Goal: Transaction & Acquisition: Purchase product/service

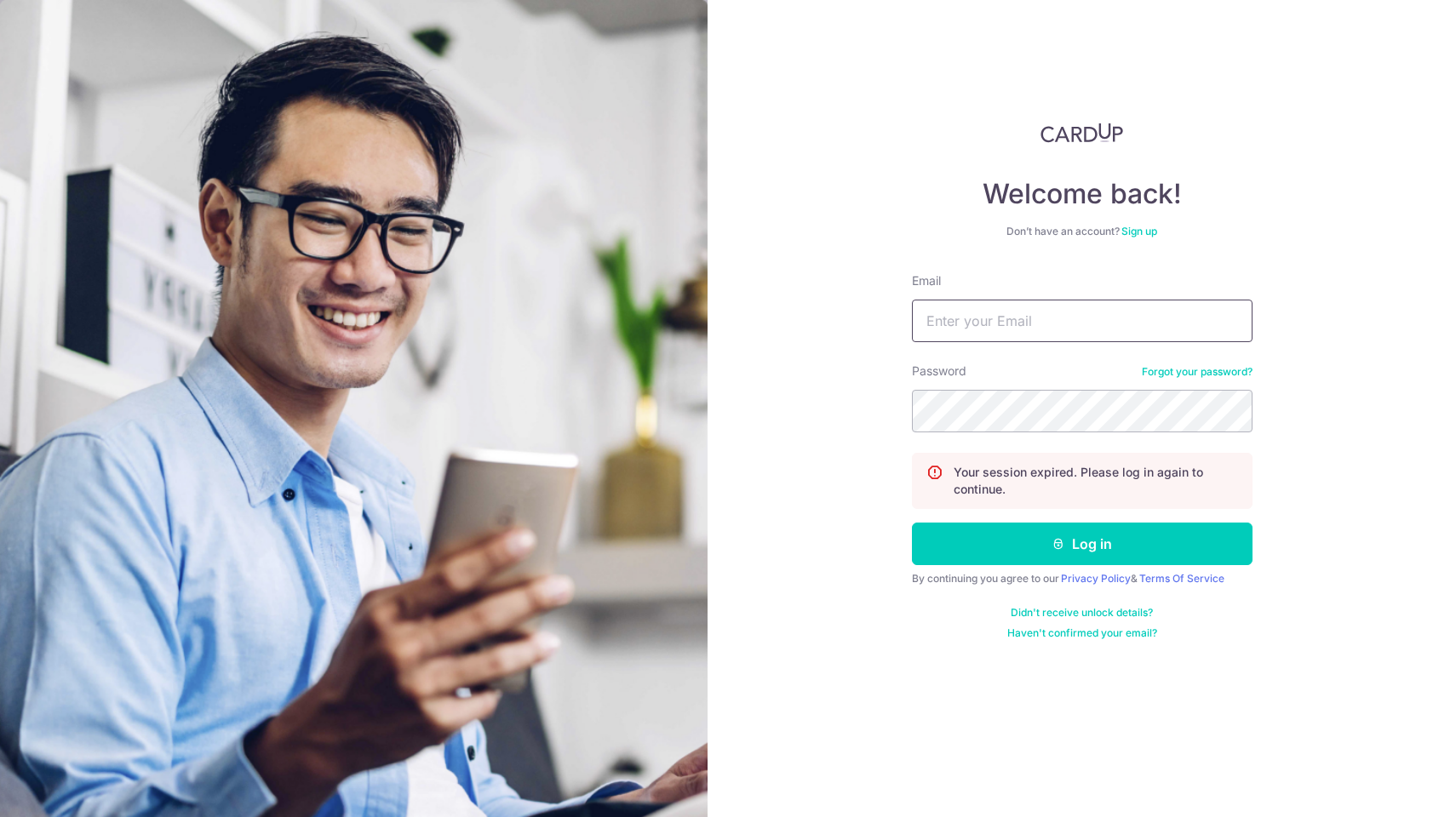
type input "davidwong@hazpak.com.sg"
click at [1081, 544] on button "Log in" at bounding box center [1082, 544] width 341 height 43
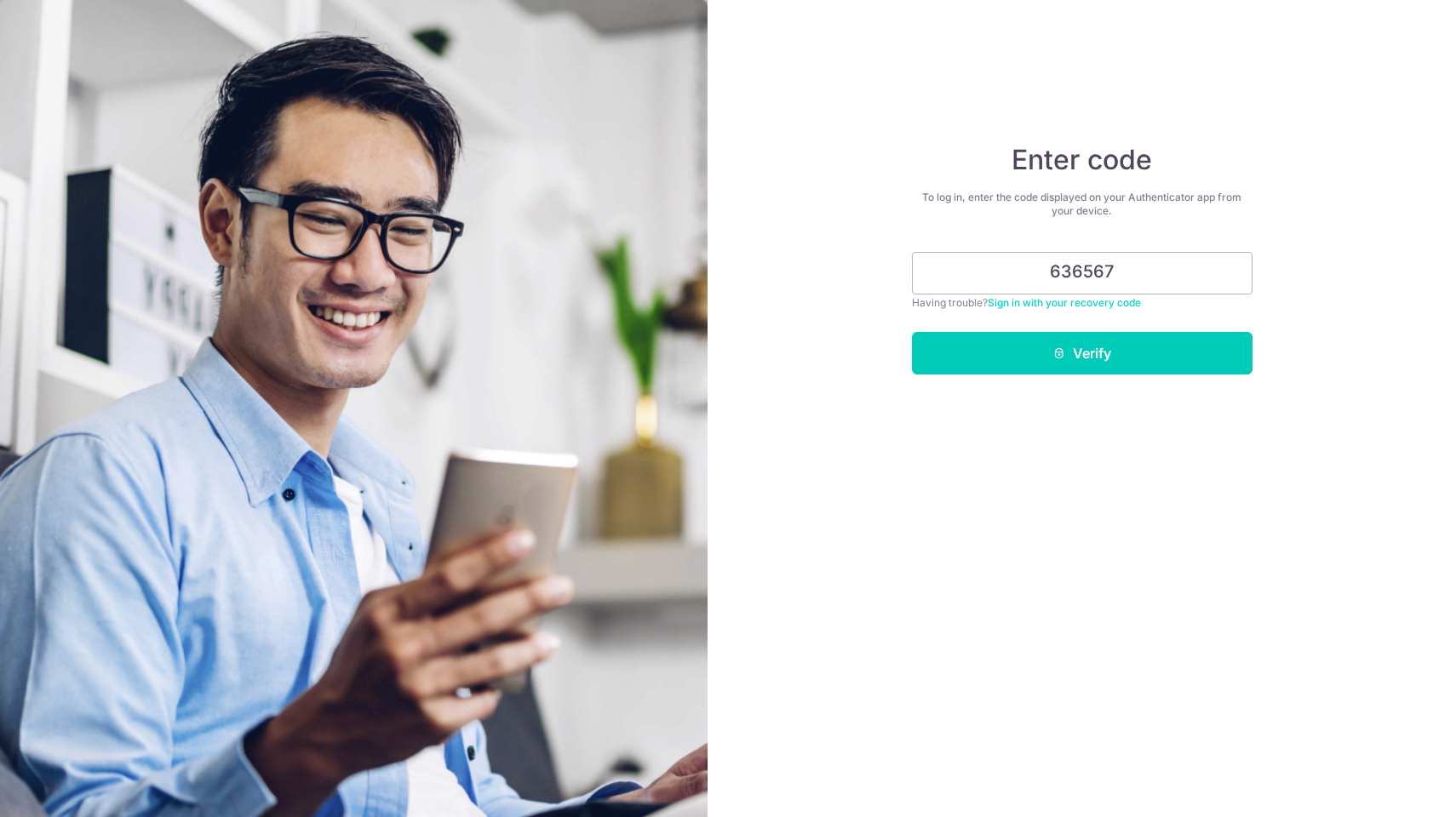
type input "636567"
click at [1081, 354] on button "Verify" at bounding box center [1082, 354] width 341 height 43
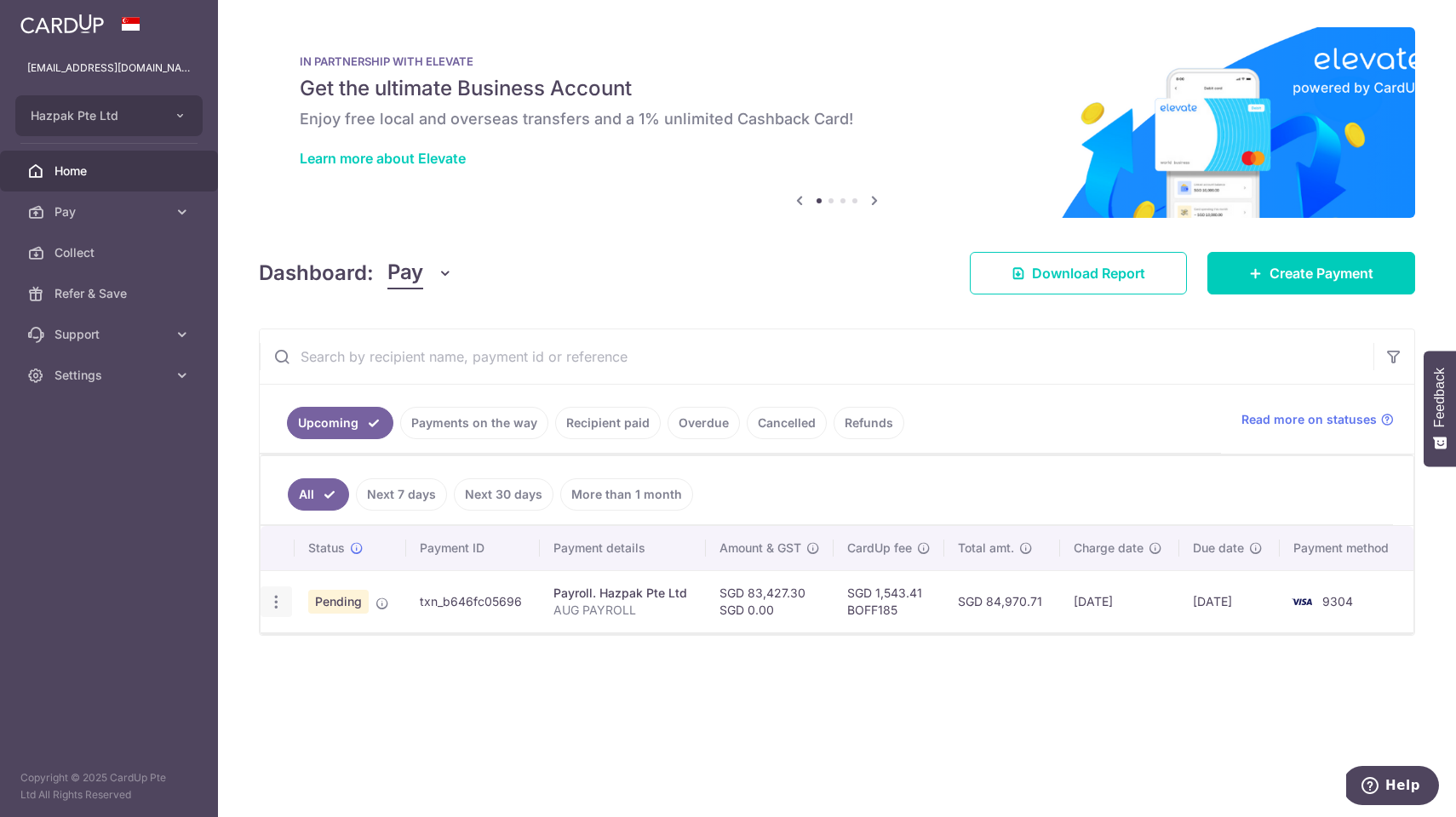
click at [279, 602] on icon "button" at bounding box center [276, 602] width 18 height 18
click at [788, 675] on div "Status Payment ID Payment details Amount & GST CardUp fee Total amt. Charge dat…" at bounding box center [836, 632] width 1153 height 214
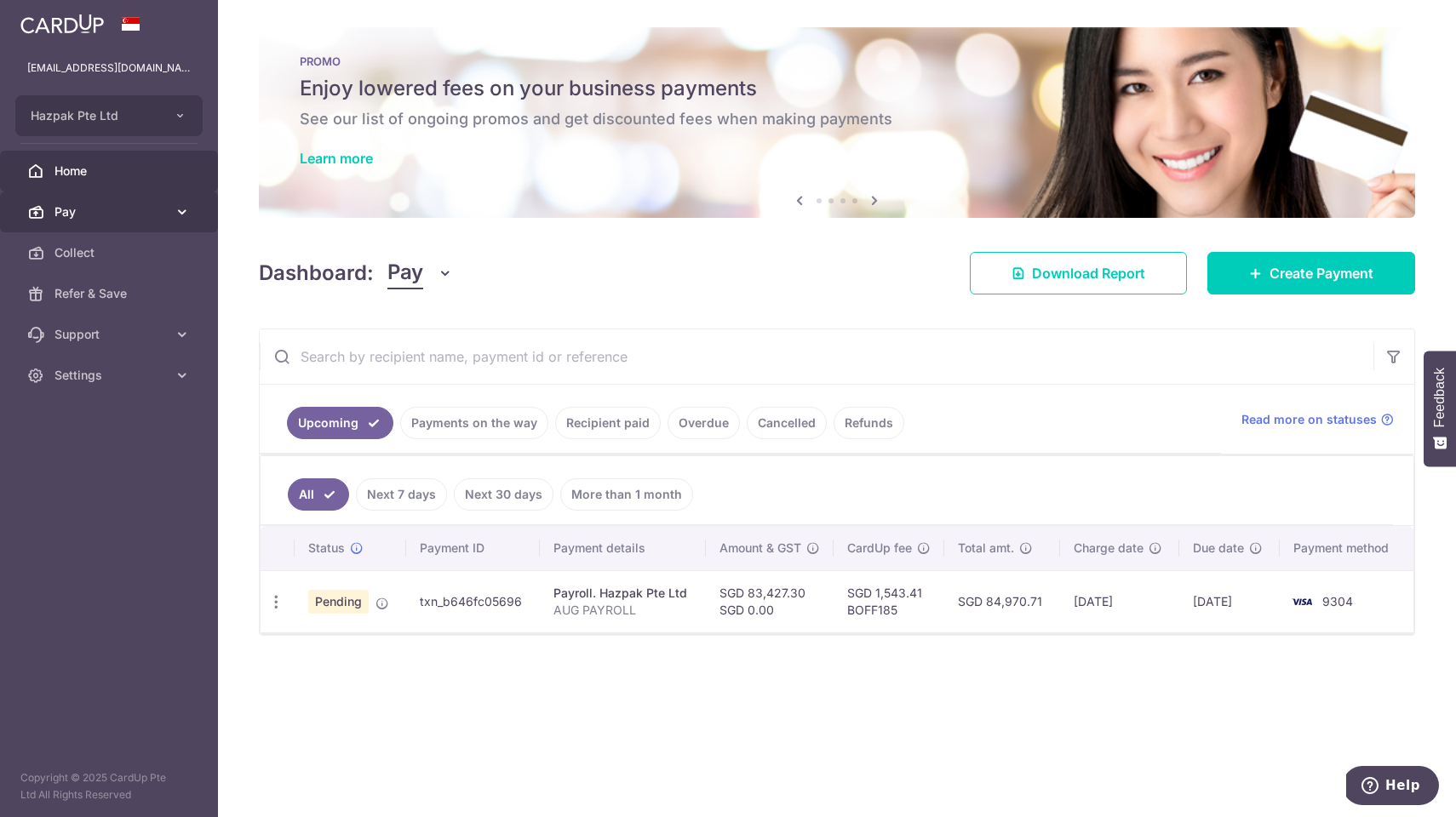
click at [67, 204] on span "Pay" at bounding box center [110, 212] width 112 height 17
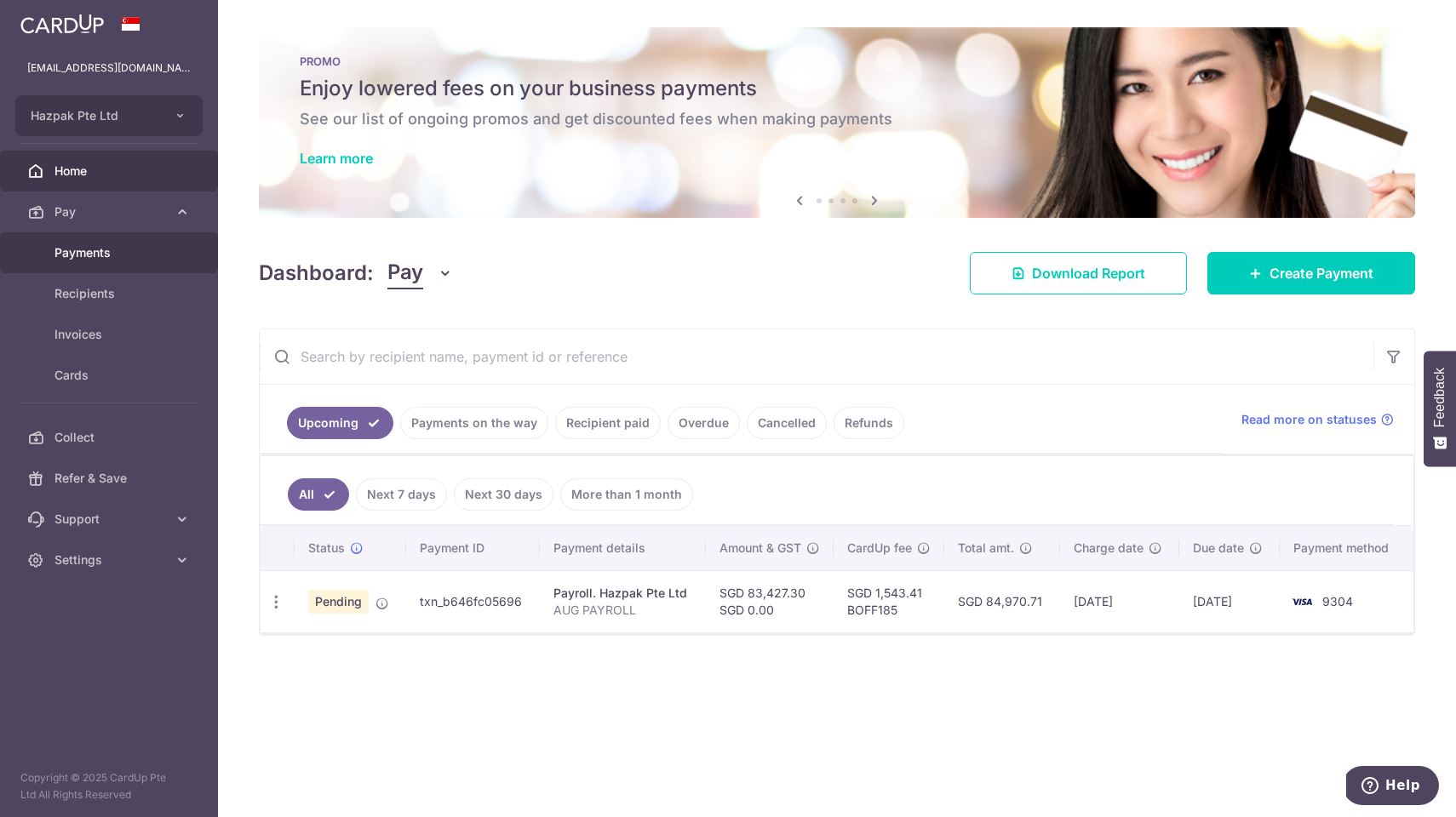
click at [113, 254] on span "Payments" at bounding box center [110, 253] width 112 height 17
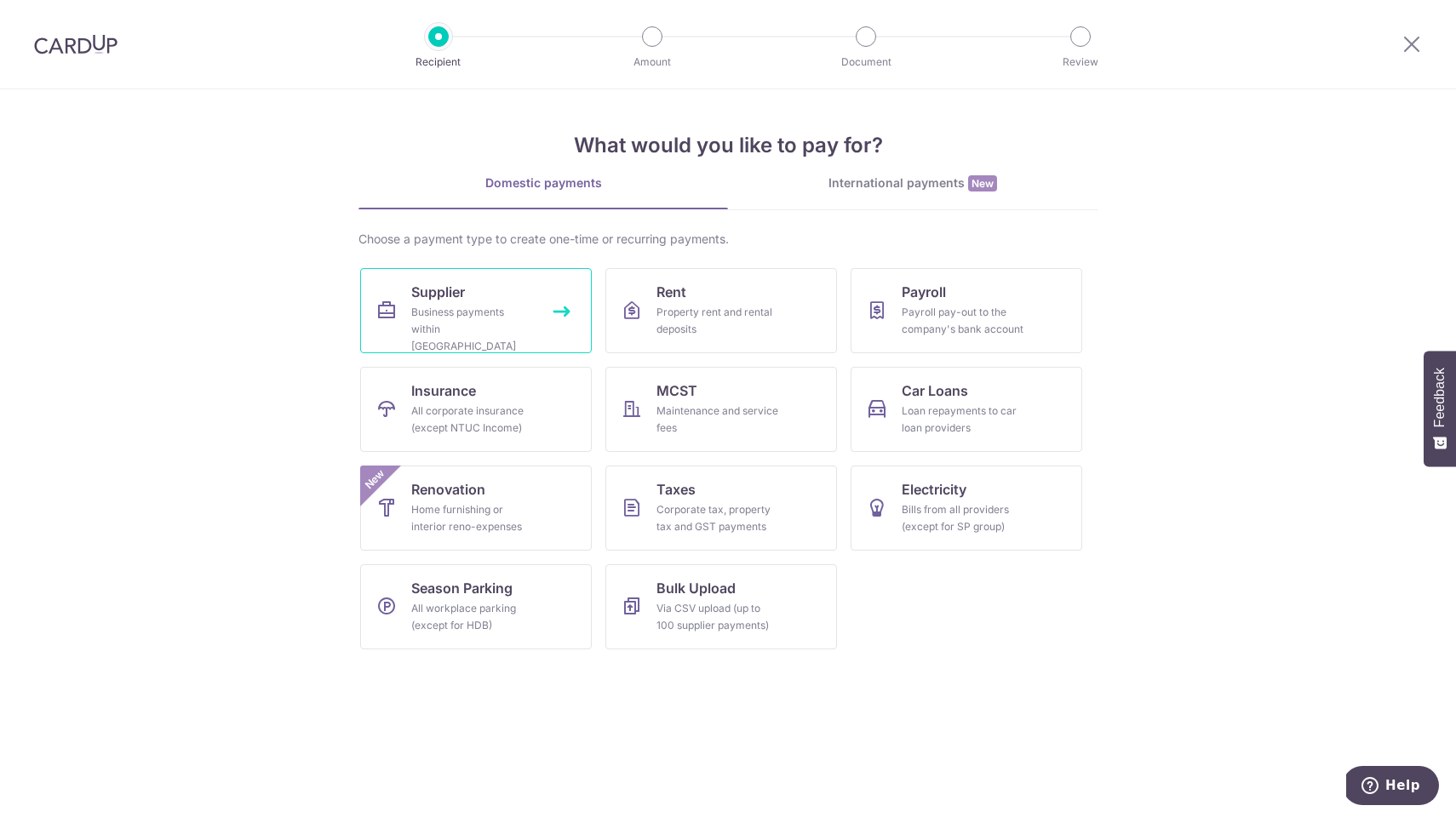
click at [473, 331] on div "Business payments within Singapore" at bounding box center [472, 330] width 123 height 51
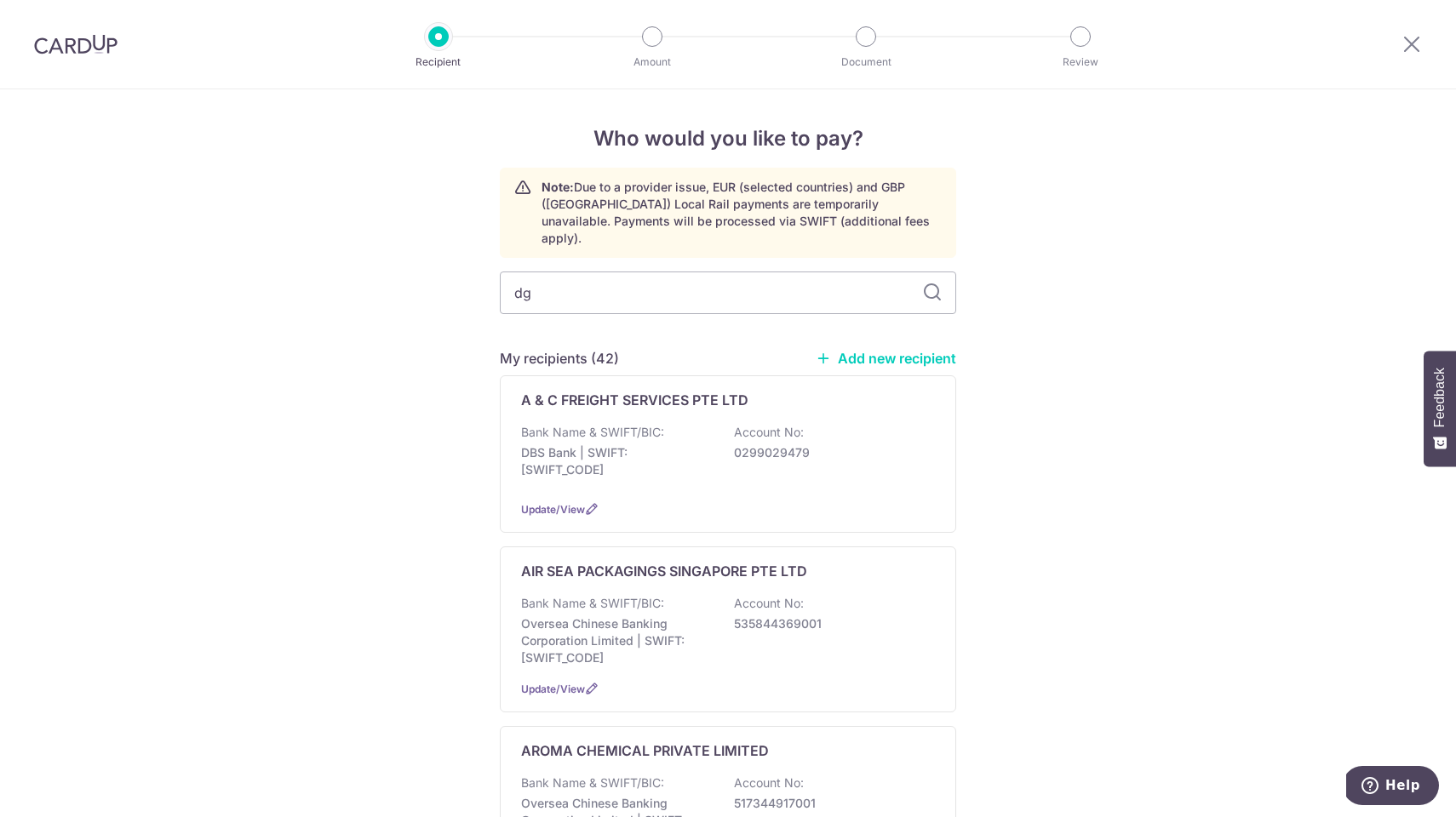
type input "dgt"
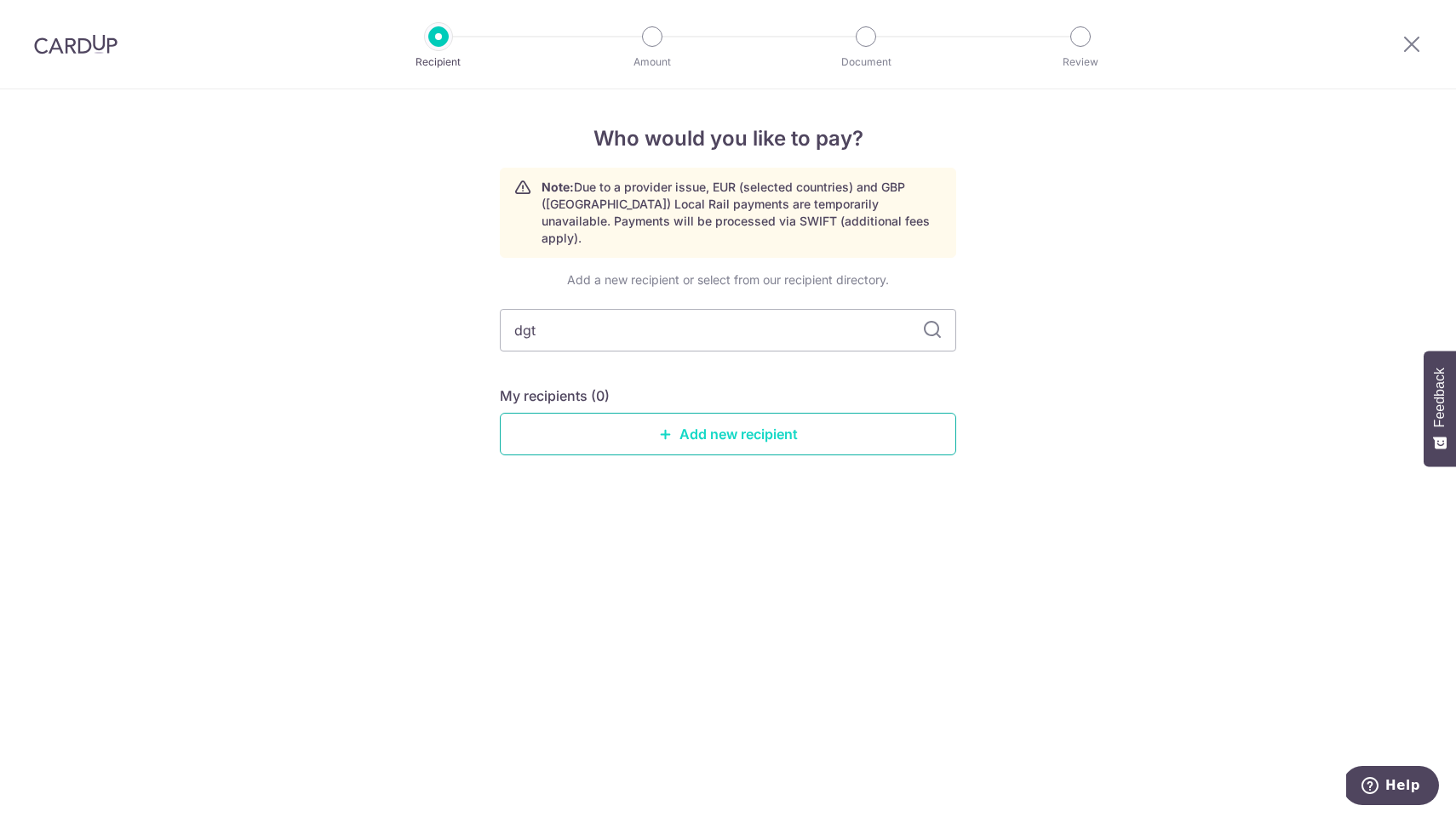
click at [766, 423] on link "Add new recipient" at bounding box center [728, 434] width 457 height 43
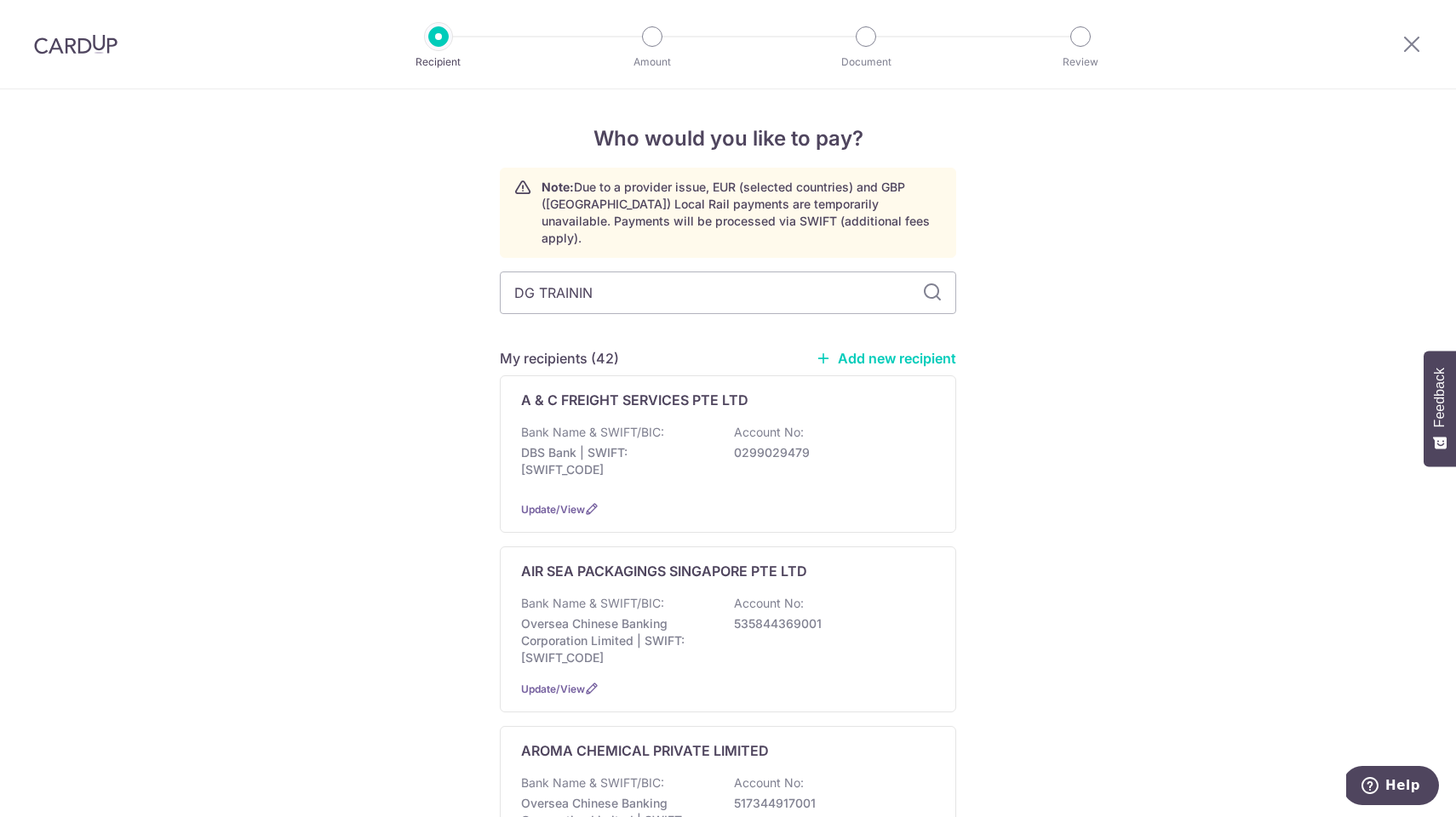
type input "DG TRAINING"
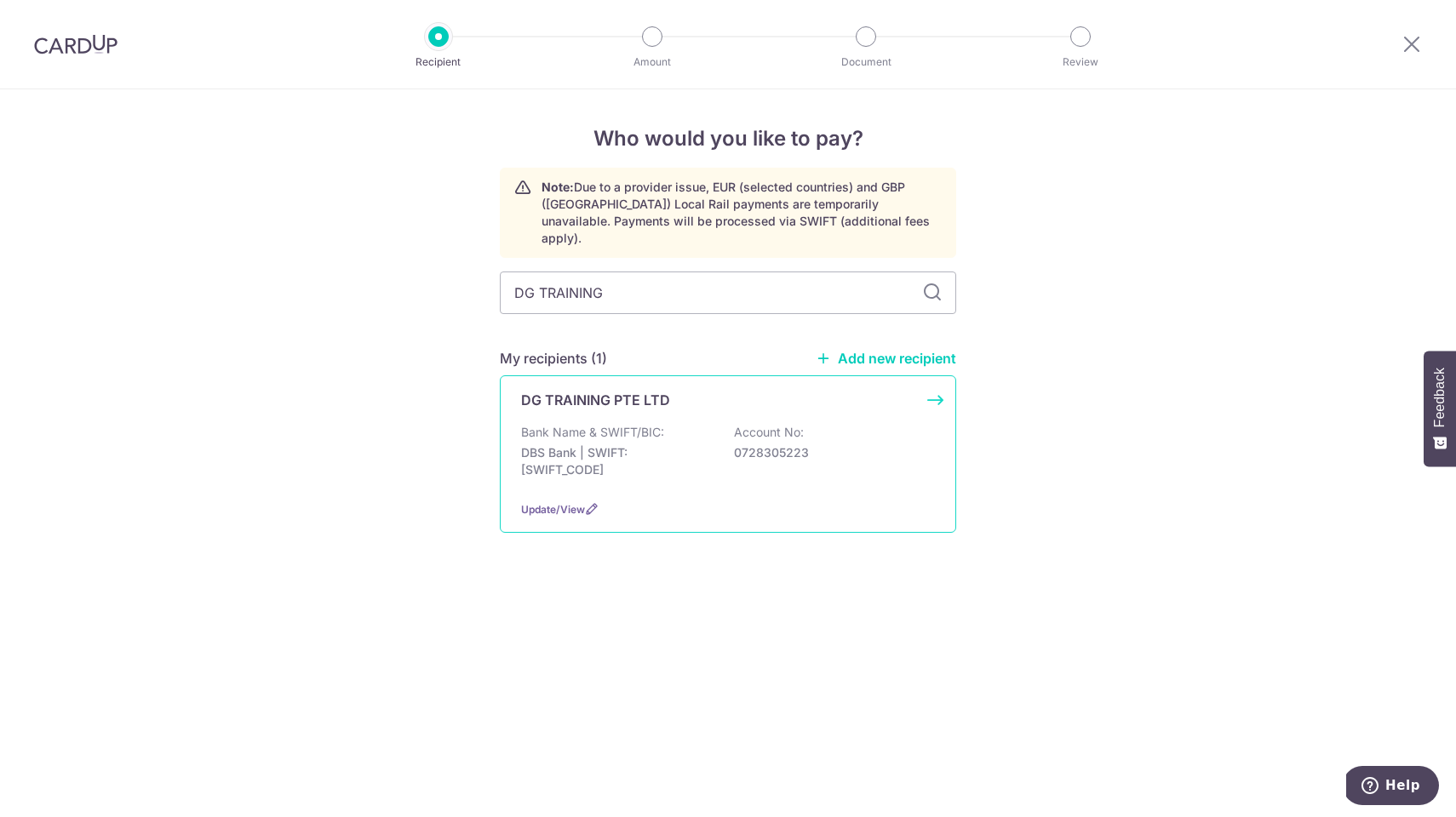
click at [675, 424] on div "Bank Name & SWIFT/BIC: DBS Bank | SWIFT: [SWIFT_CODE] Account No: 0728305223" at bounding box center [728, 455] width 414 height 63
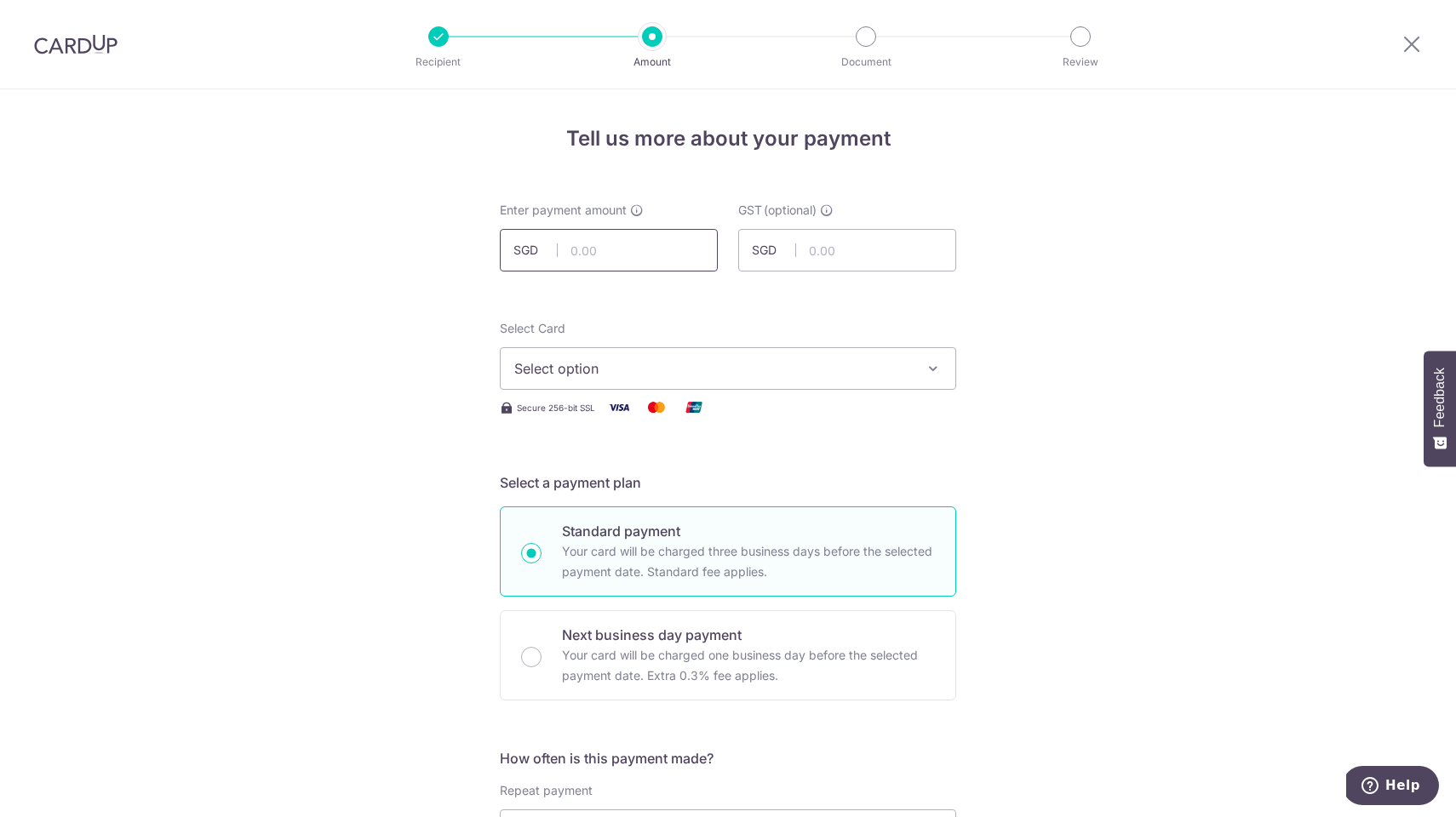
click at [628, 247] on input "text" at bounding box center [609, 251] width 218 height 43
type input "5,400.00"
click at [661, 371] on span "Select option" at bounding box center [713, 369] width 397 height 21
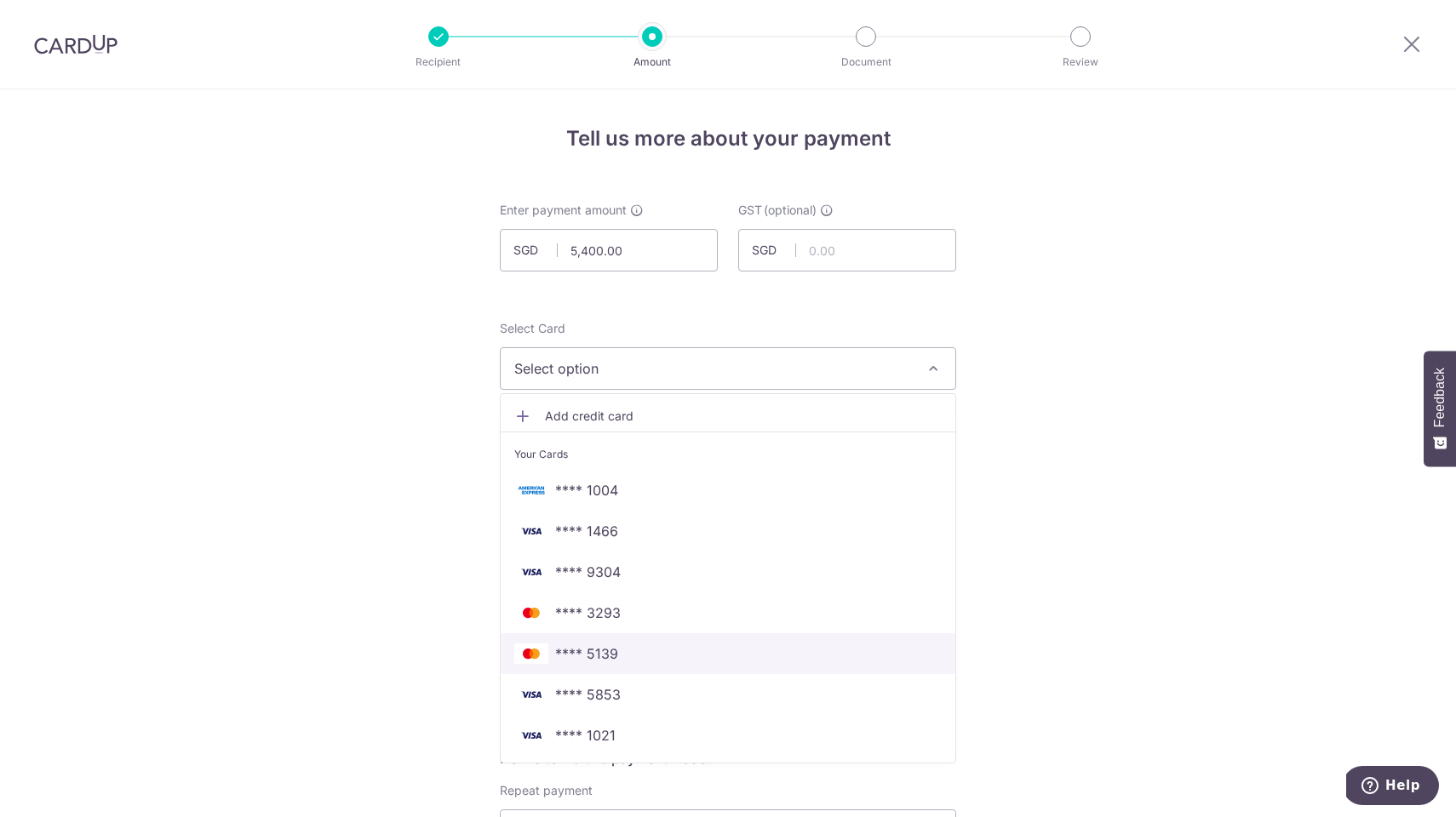
click at [605, 651] on span "**** 5139" at bounding box center [586, 654] width 63 height 21
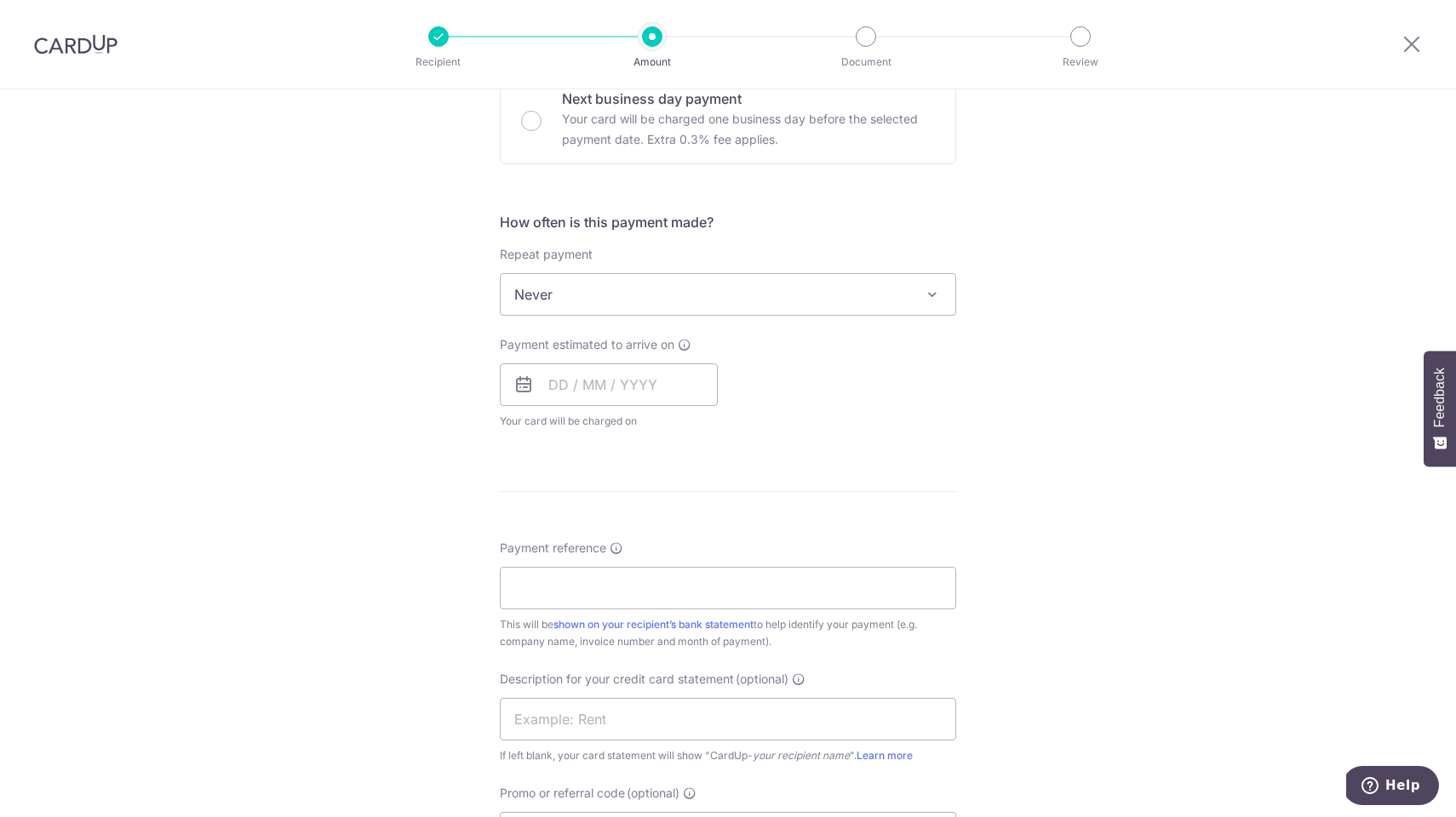
scroll to position [542, 0]
click at [666, 382] on input "text" at bounding box center [609, 380] width 218 height 43
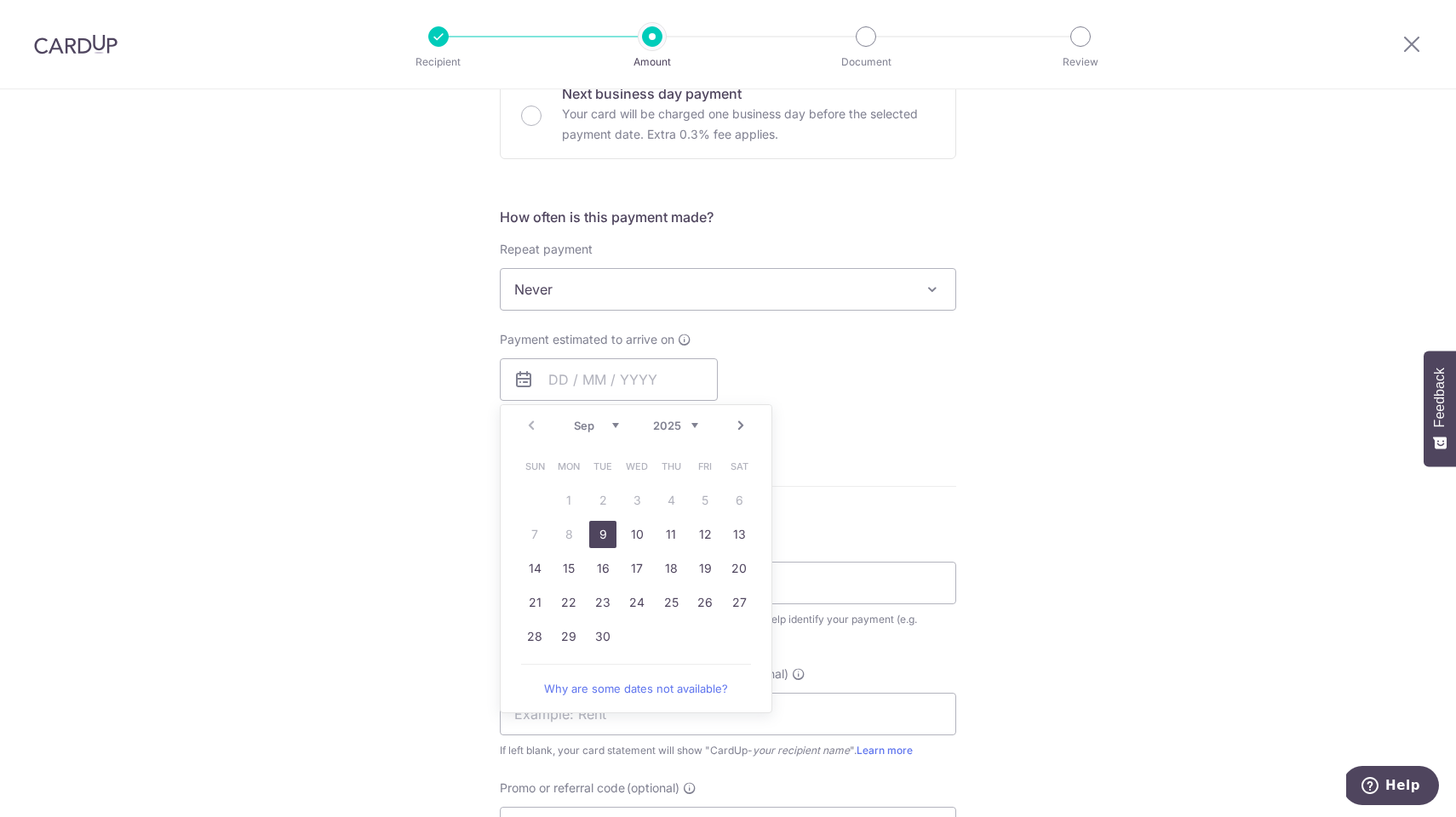
click at [595, 530] on link "9" at bounding box center [603, 535] width 27 height 27
type input "09/09/2025"
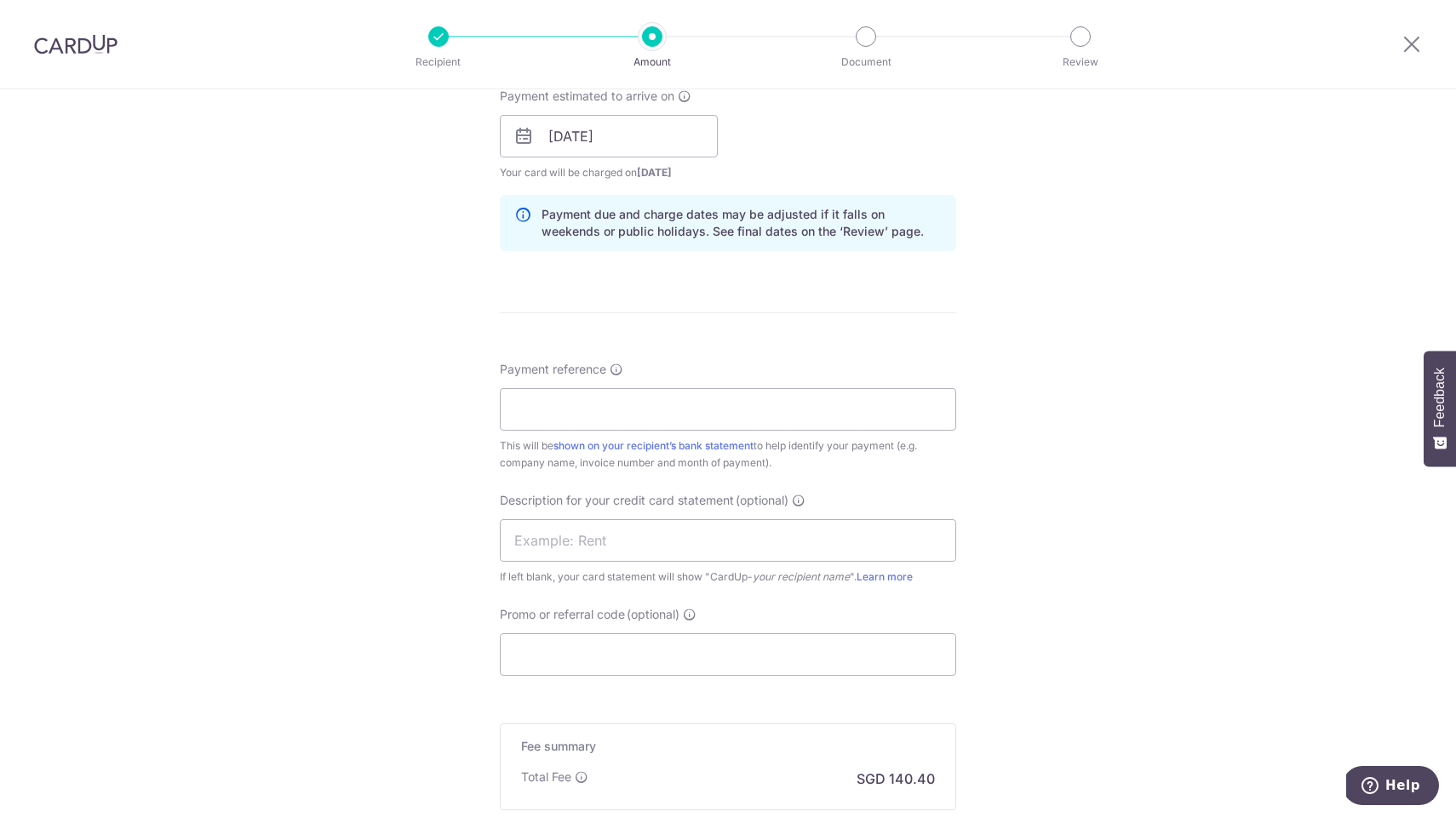
scroll to position [797, 0]
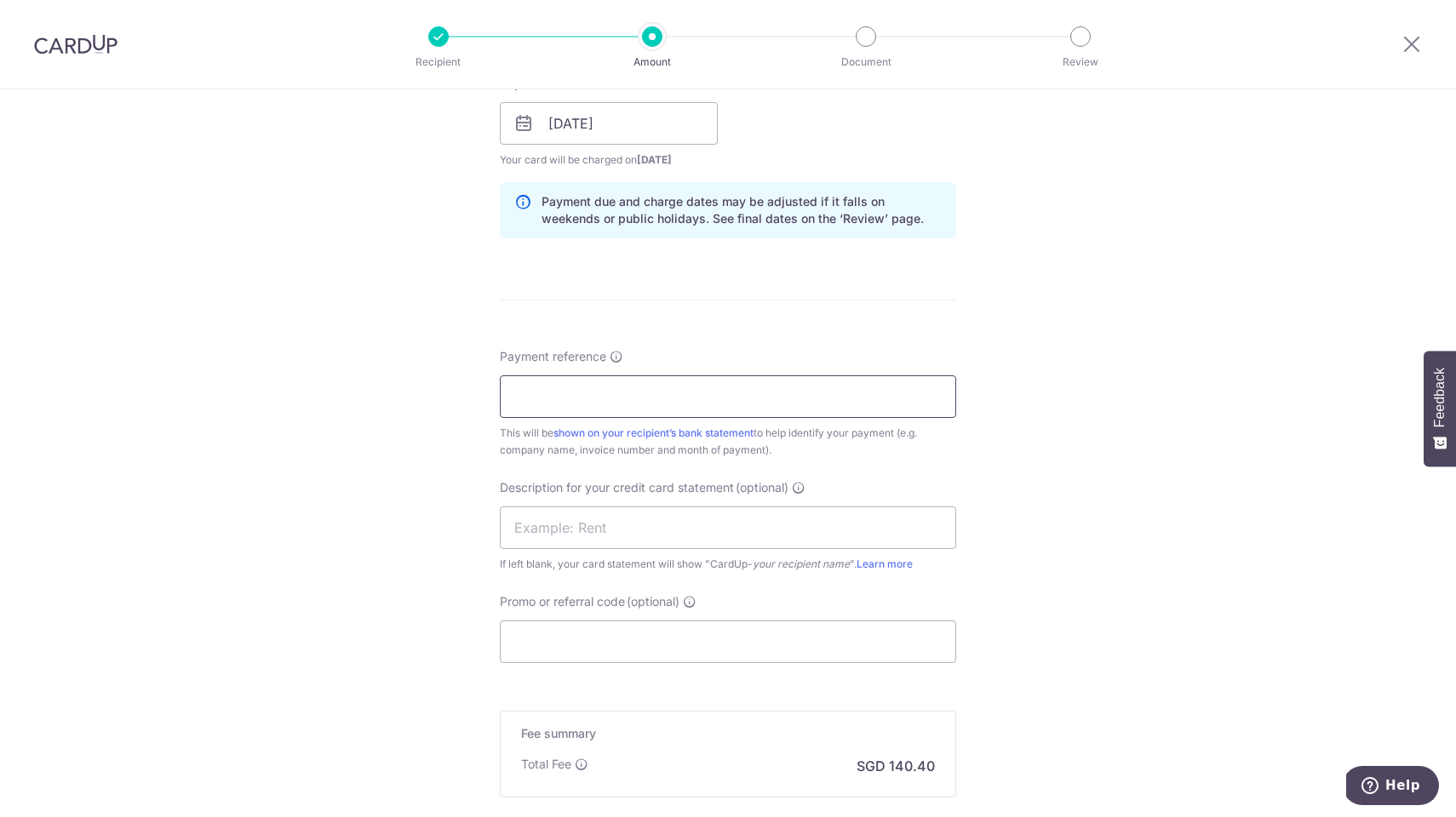
click at [596, 390] on input "Payment reference" at bounding box center [728, 396] width 457 height 43
paste input "DGT25/00040"
click at [567, 394] on input "DGT25/00040" at bounding box center [728, 396] width 457 height 43
type input "DGT25 00040"
click at [609, 527] on input "text" at bounding box center [728, 528] width 457 height 43
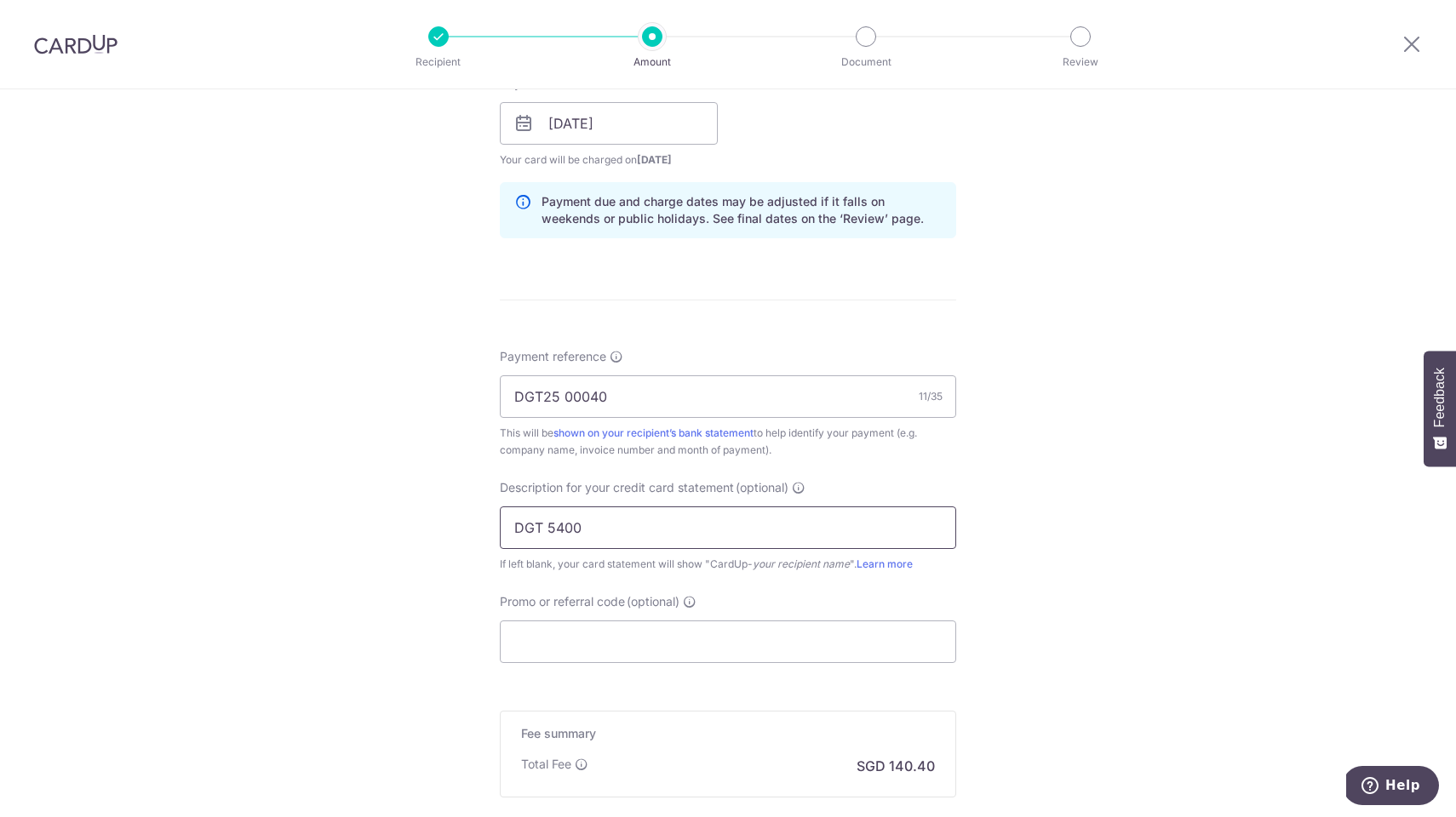
type input "DGT 5400"
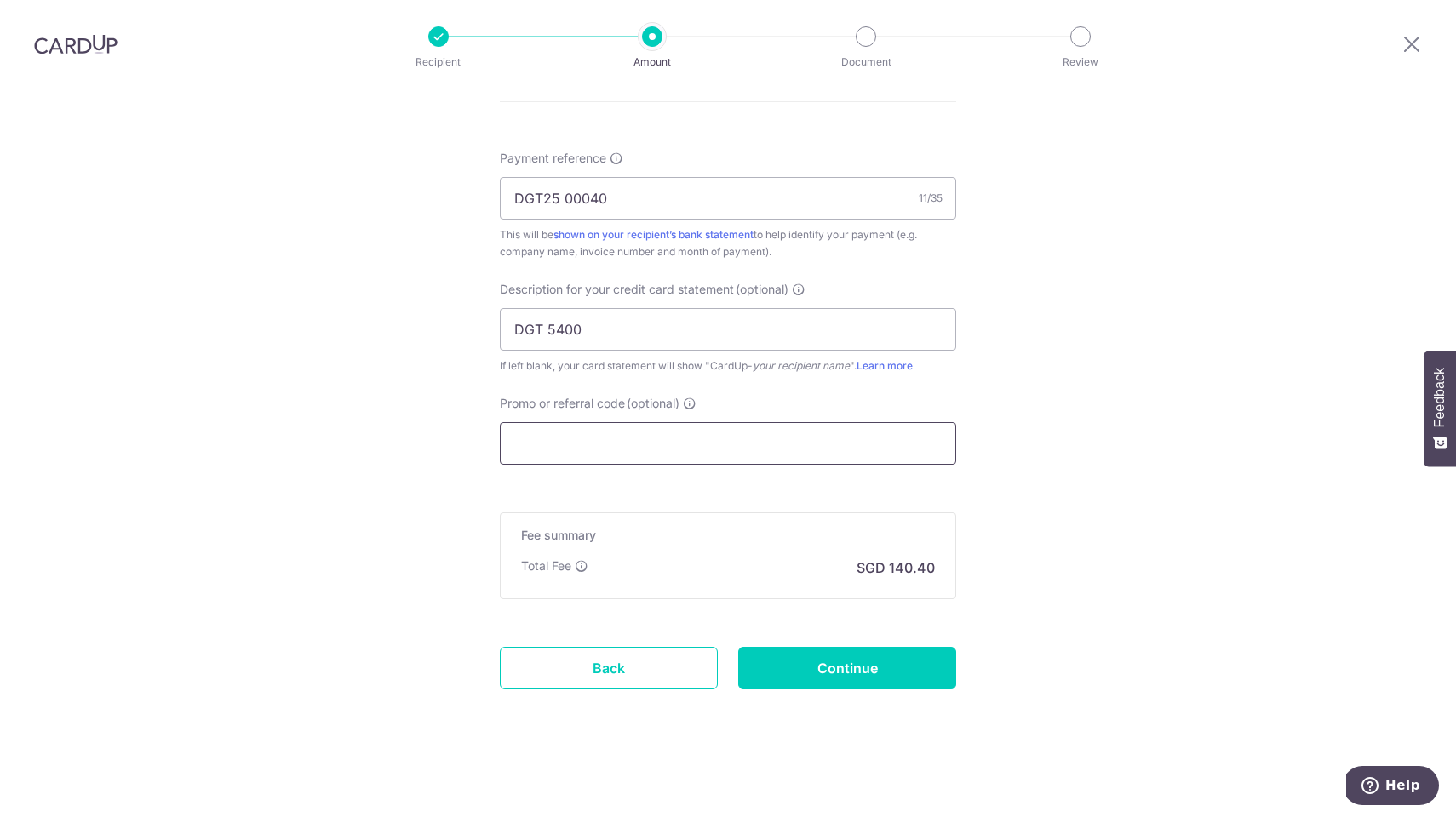
scroll to position [996, 0]
click at [828, 666] on input "Continue" at bounding box center [847, 669] width 218 height 43
type input "Create Schedule"
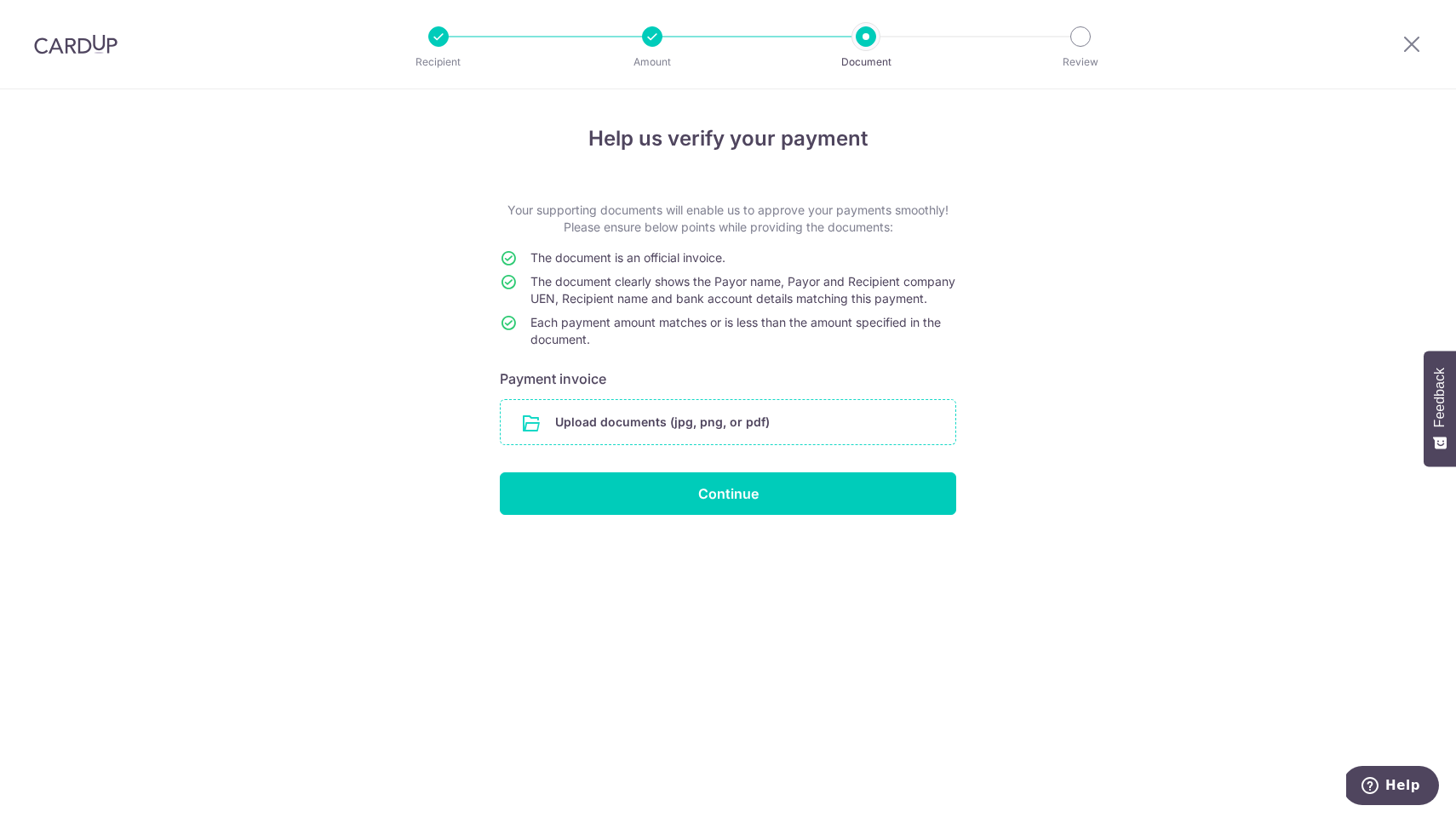
click at [680, 434] on input "file" at bounding box center [728, 422] width 455 height 45
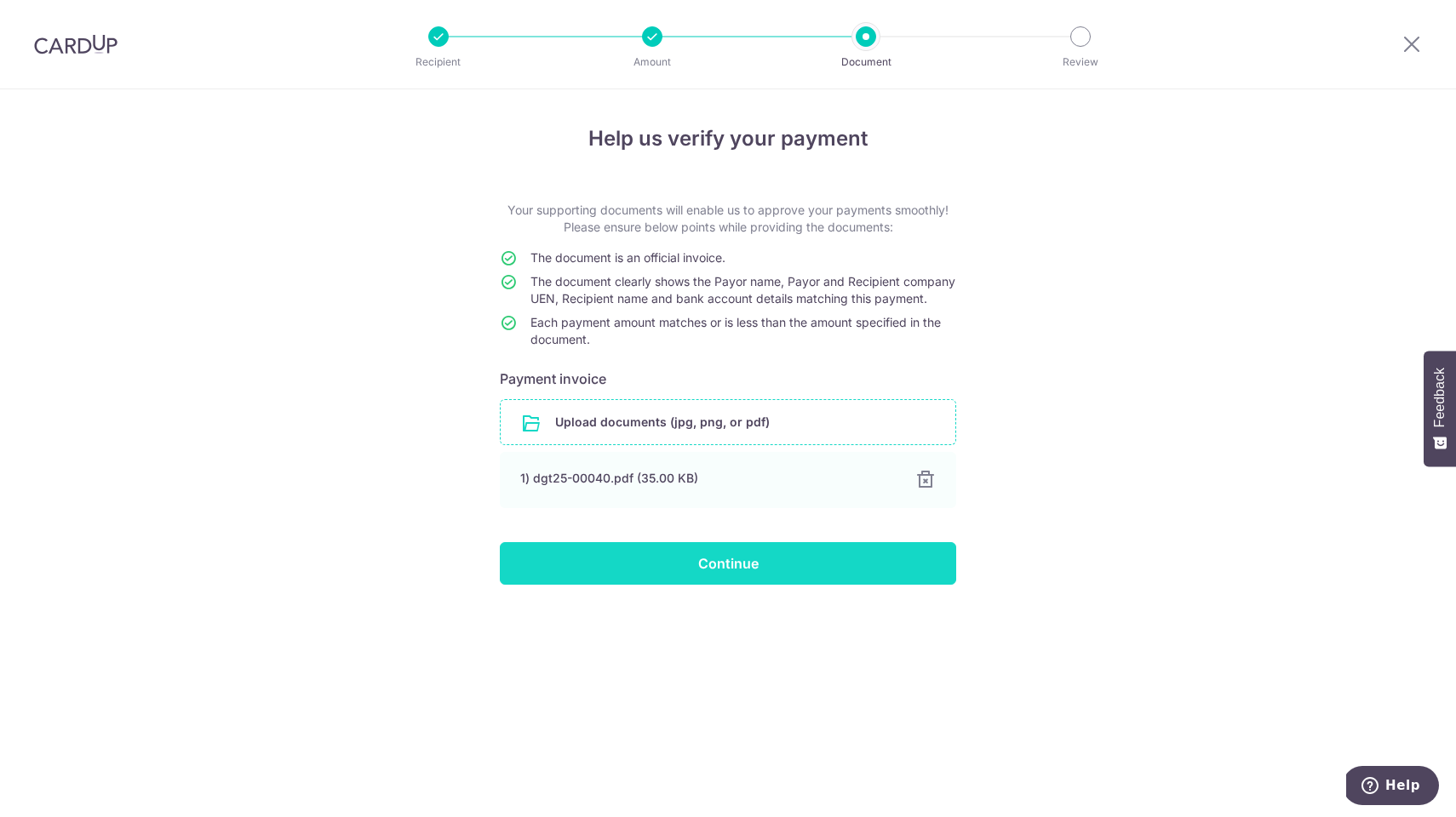
click at [725, 580] on input "Continue" at bounding box center [728, 564] width 457 height 43
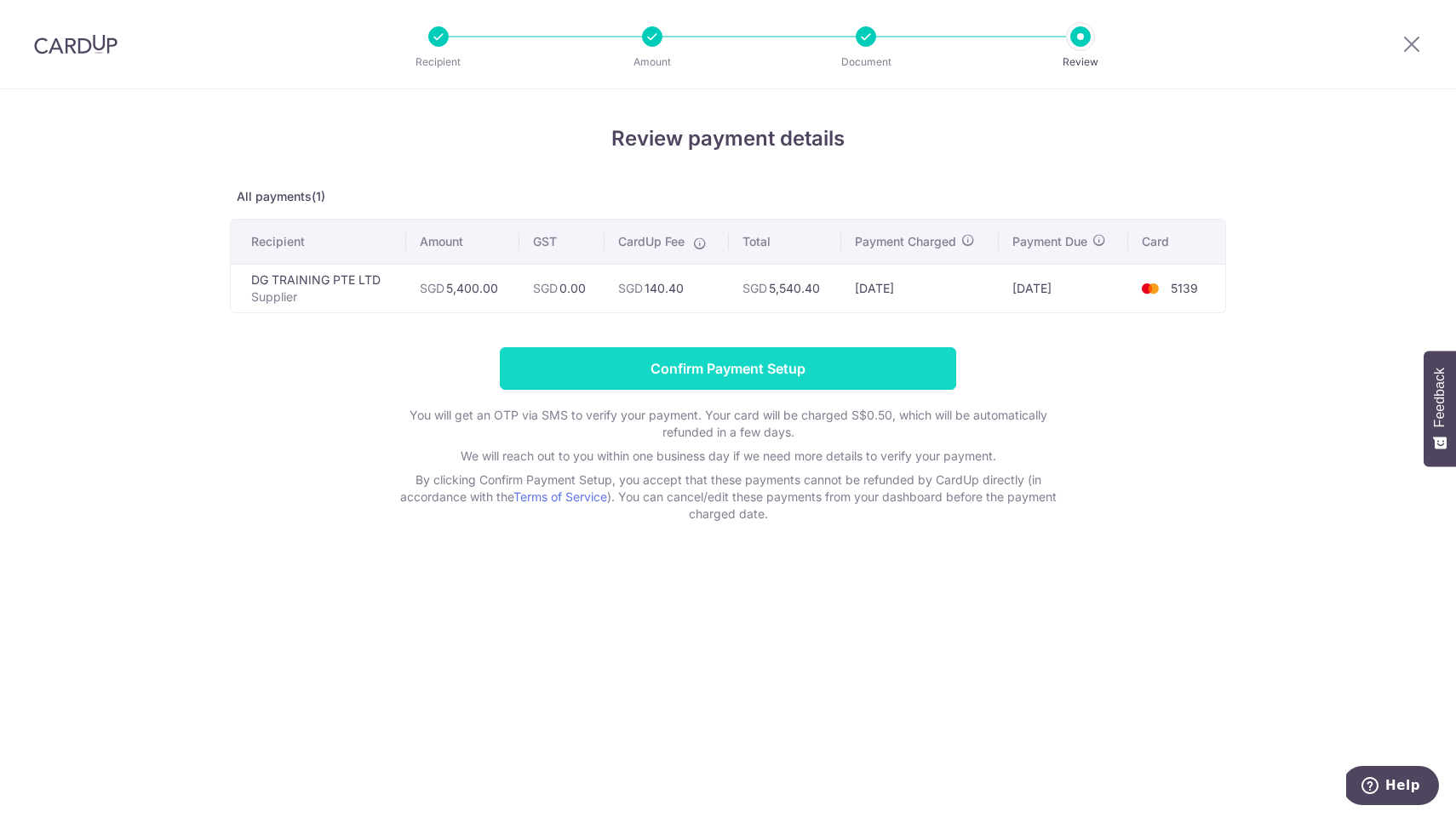
click at [742, 372] on input "Confirm Payment Setup" at bounding box center [728, 369] width 457 height 43
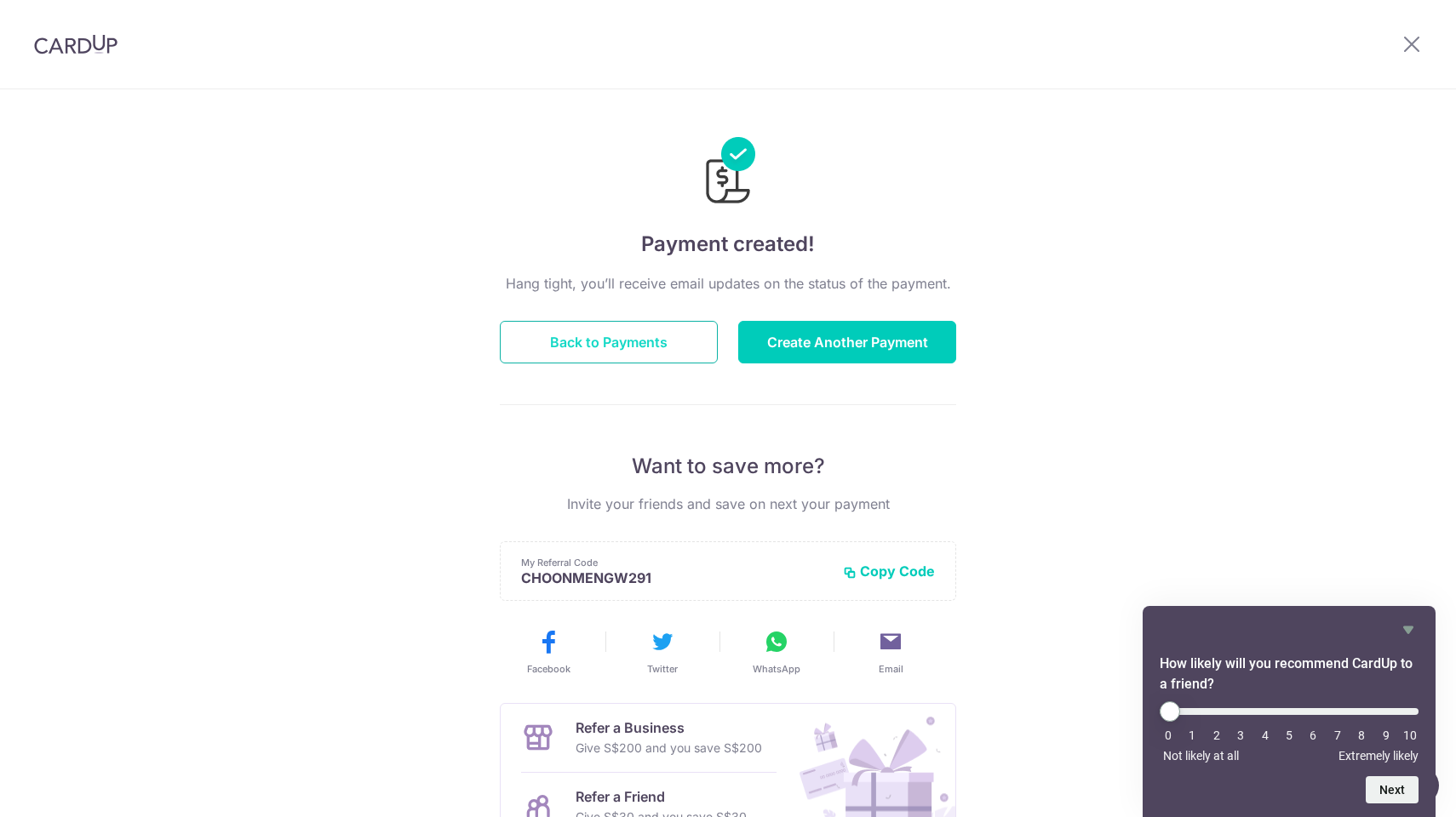
click at [655, 342] on button "Back to Payments" at bounding box center [609, 342] width 218 height 43
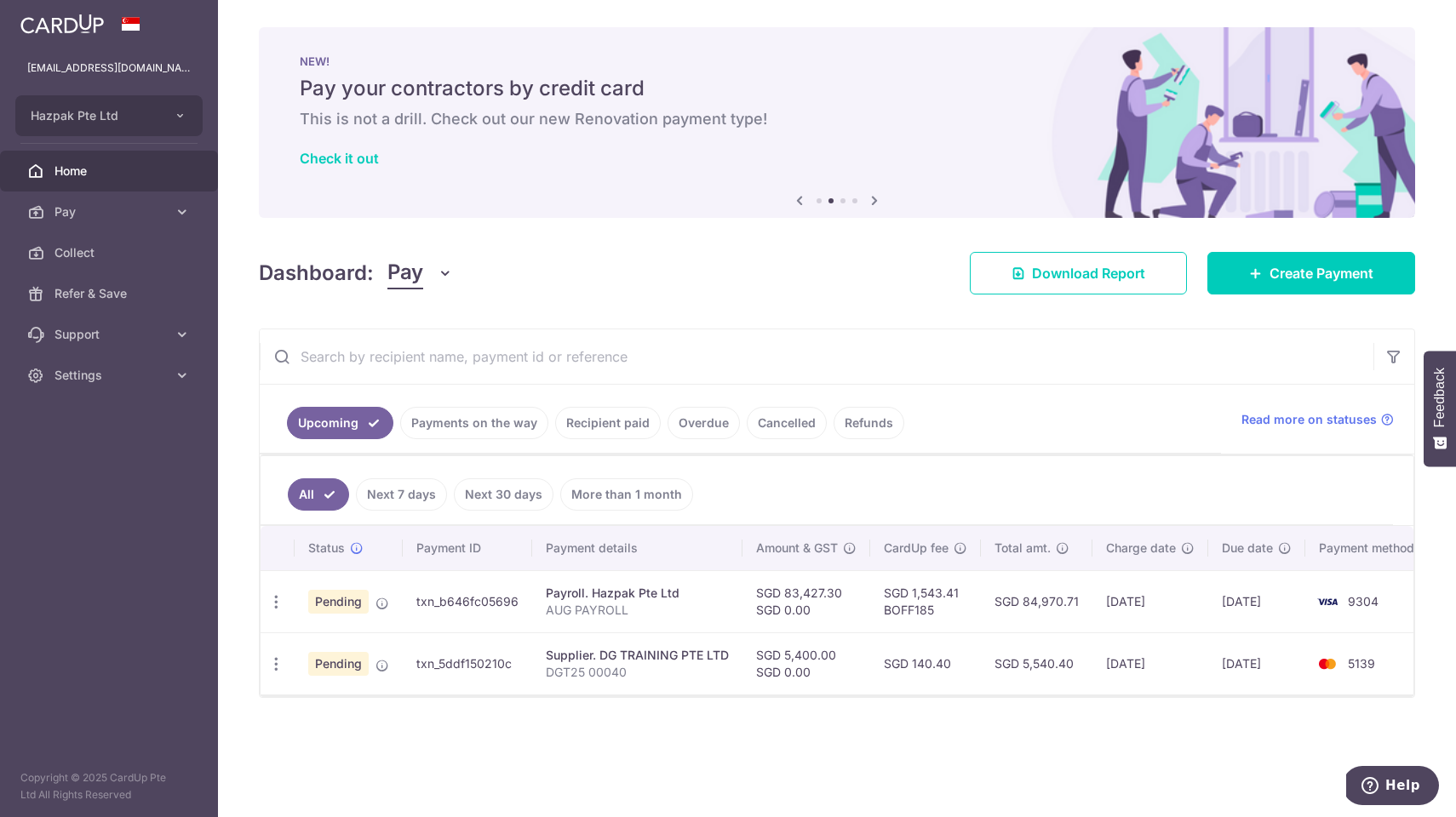
click at [469, 665] on td "txn_5ddf150210c" at bounding box center [467, 663] width 130 height 62
